Goal: Information Seeking & Learning: Learn about a topic

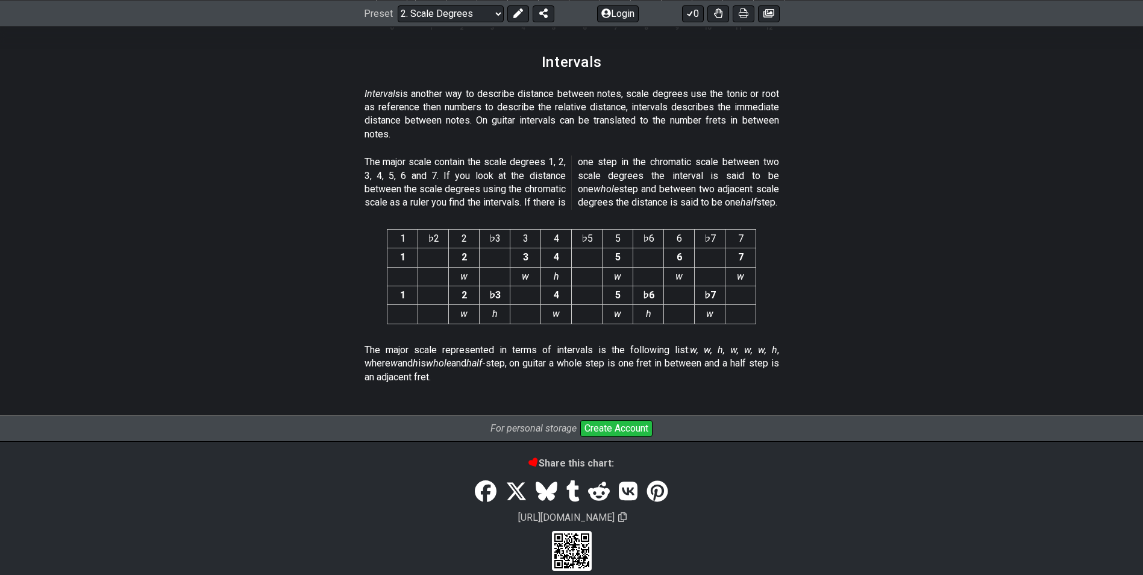
scroll to position [3114, 0]
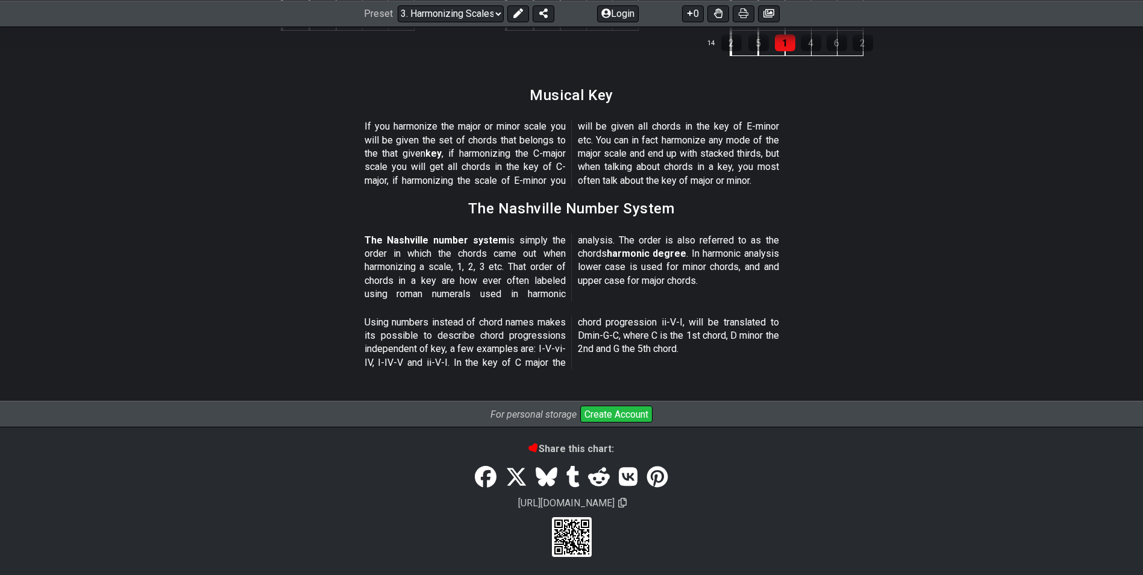
scroll to position [1380, 0]
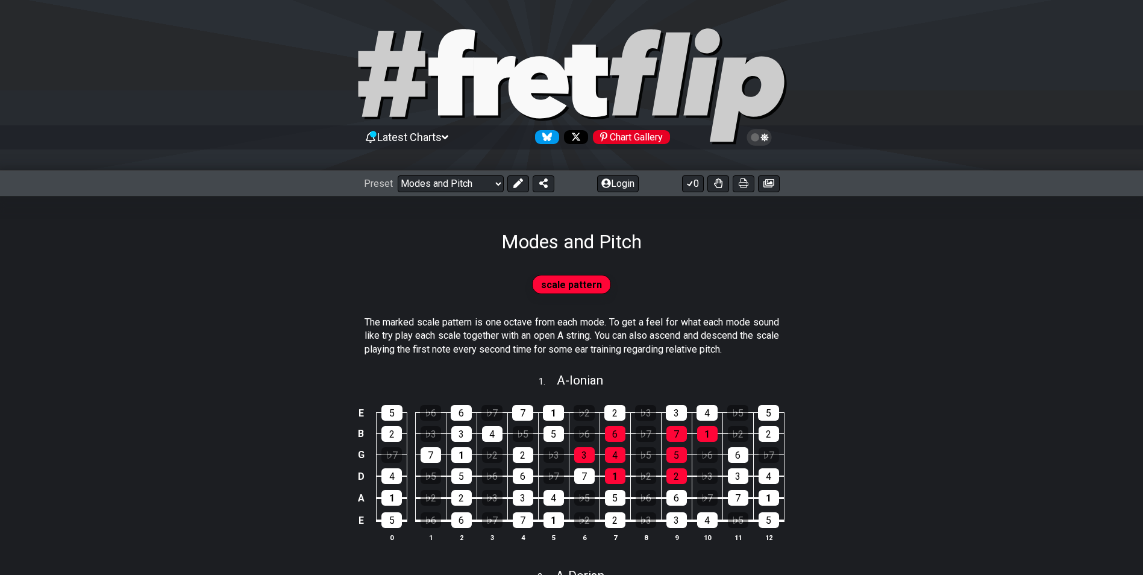
scroll to position [181, 0]
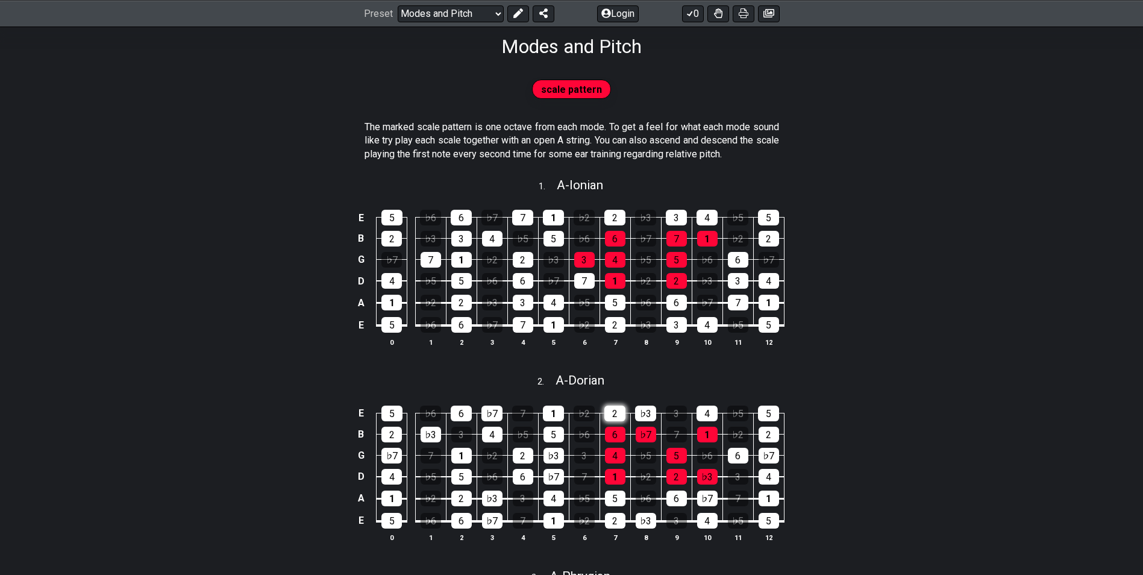
scroll to position [181, 0]
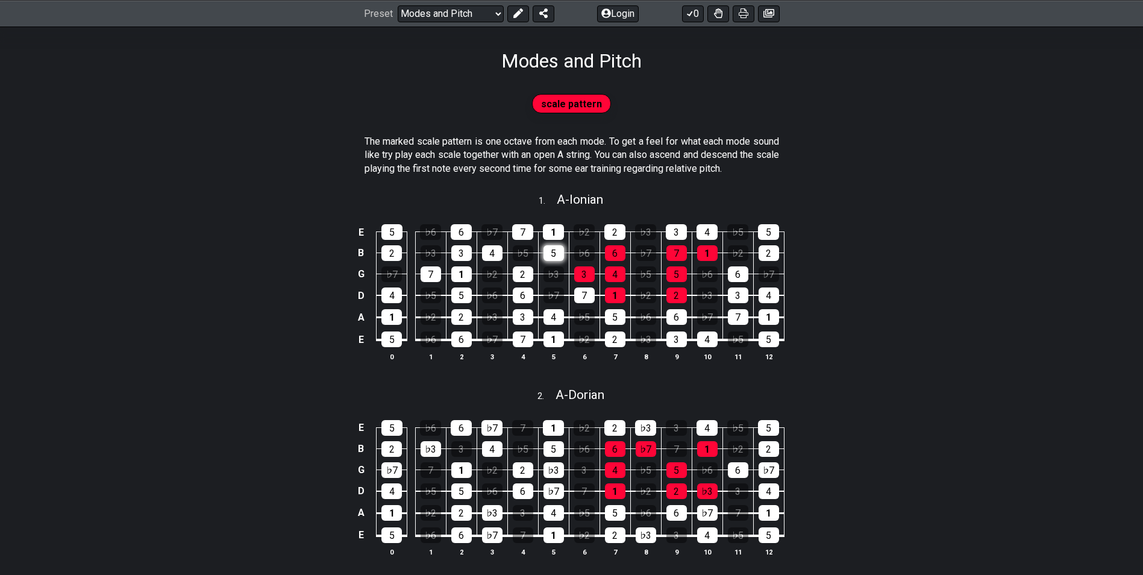
click at [561, 247] on div "5" at bounding box center [553, 253] width 20 height 16
click at [561, 248] on div "5" at bounding box center [553, 253] width 20 height 16
click at [581, 247] on div "♭6" at bounding box center [584, 253] width 20 height 16
click at [586, 249] on div "♭6" at bounding box center [584, 253] width 20 height 16
click at [583, 234] on div "♭2" at bounding box center [583, 232] width 21 height 16
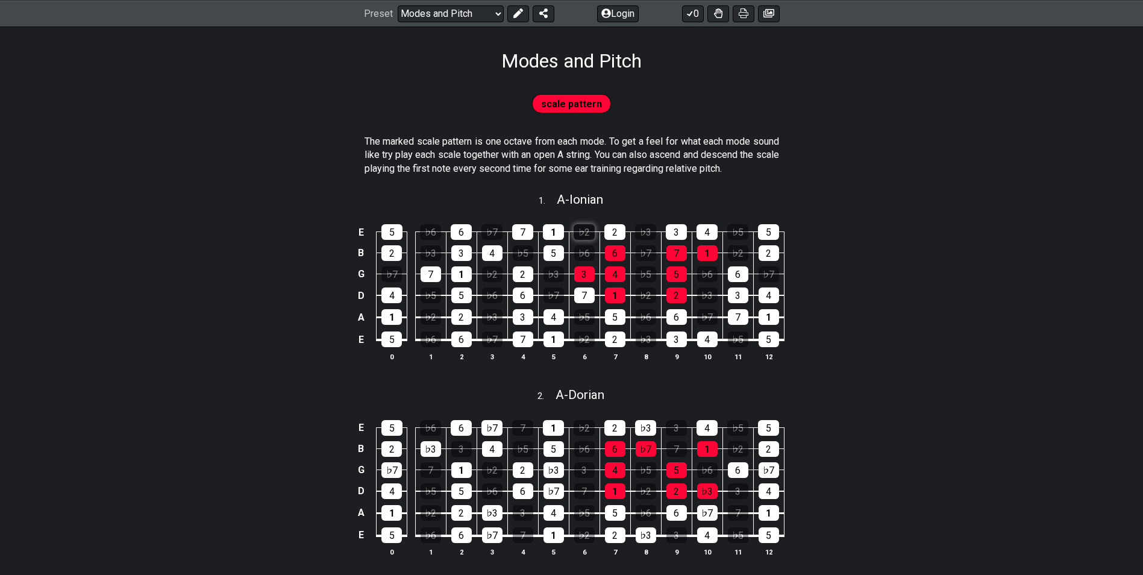
click at [584, 231] on div "♭2" at bounding box center [583, 232] width 21 height 16
click at [589, 273] on div "3" at bounding box center [584, 274] width 20 height 16
click at [587, 275] on div "3" at bounding box center [584, 274] width 20 height 16
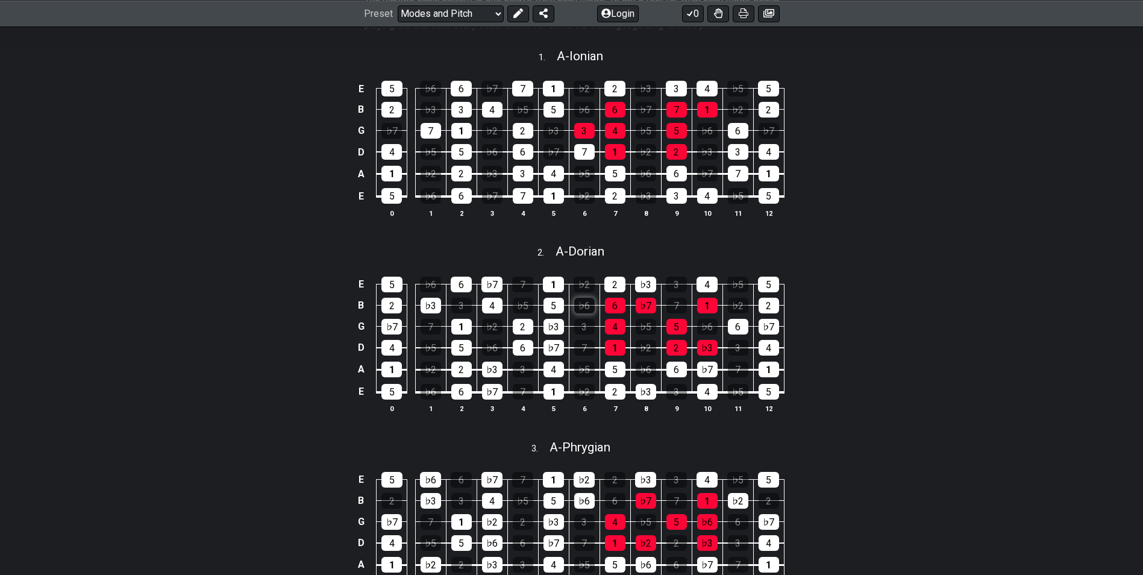
scroll to position [181, 0]
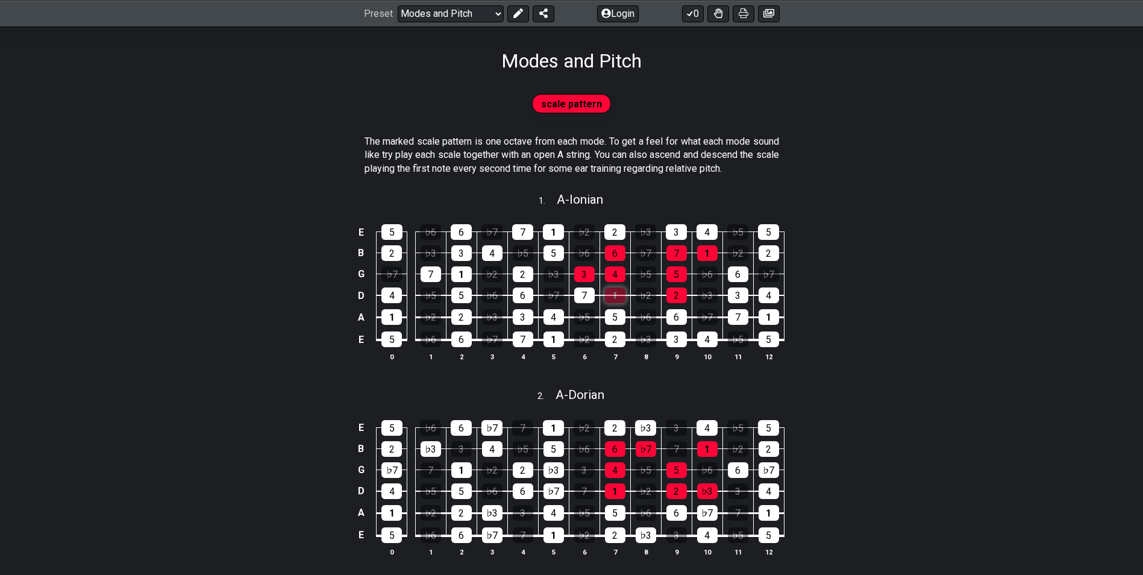
click at [613, 296] on div "1" at bounding box center [615, 295] width 20 height 16
click at [619, 297] on div "1" at bounding box center [615, 295] width 20 height 16
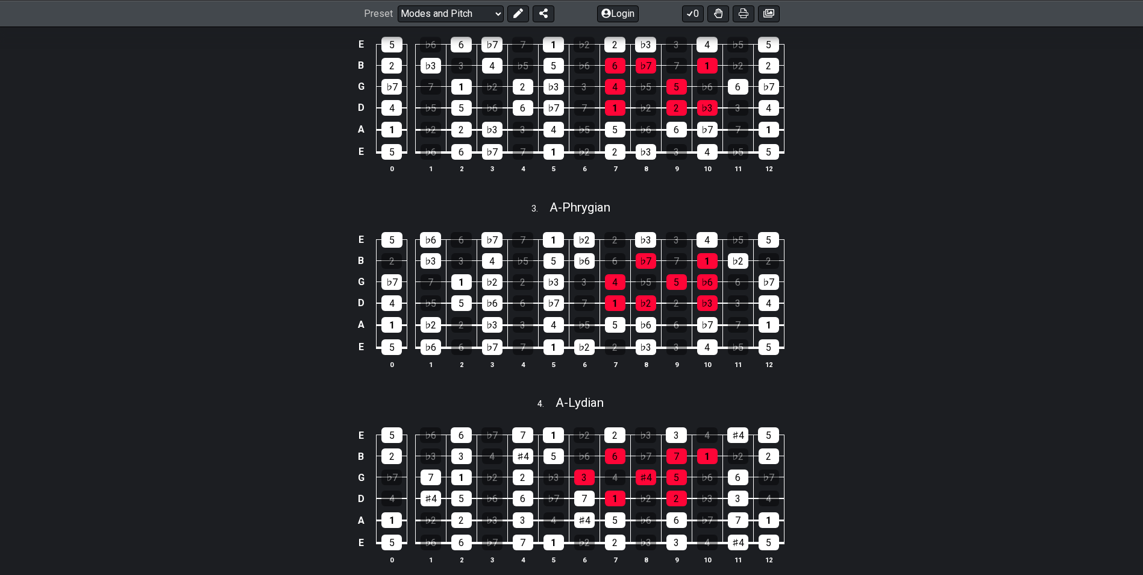
scroll to position [602, 0]
